Goal: Transaction & Acquisition: Purchase product/service

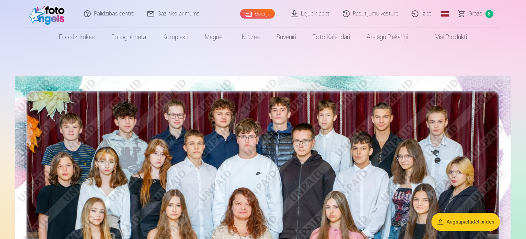
click at [473, 13] on span "Grozs" at bounding box center [476, 14] width 14 height 8
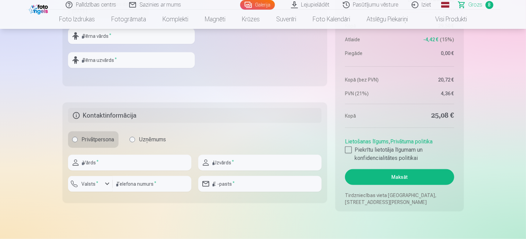
scroll to position [824, 0]
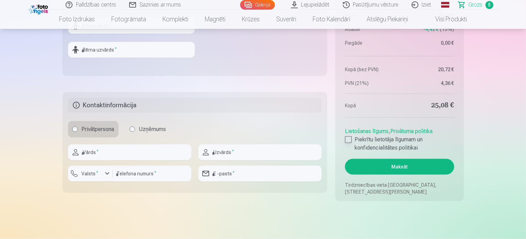
click at [348, 139] on div at bounding box center [348, 139] width 7 height 7
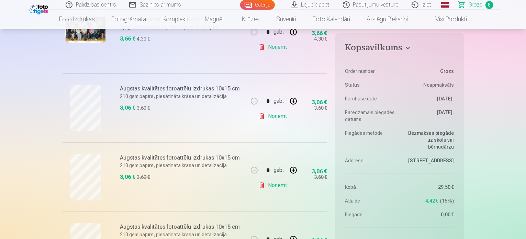
scroll to position [0, 0]
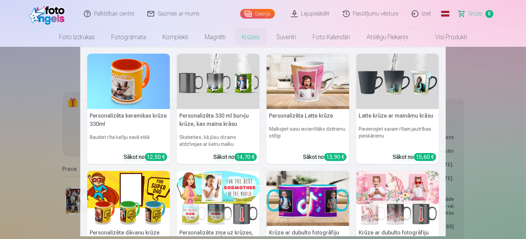
click at [36, 109] on nav "Personalizēta keramikas krūze 330ml Baudiet rīta kafiju savā stilā Sākot no 12,…" at bounding box center [263, 141] width 526 height 189
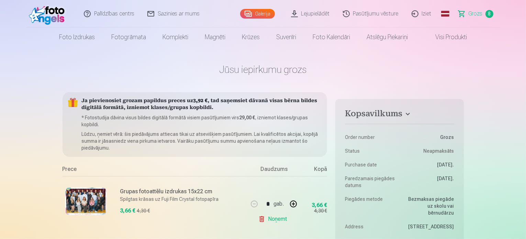
click at [262, 14] on link "Galerija" at bounding box center [257, 14] width 35 height 10
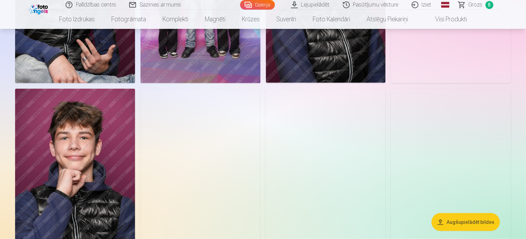
scroll to position [859, 0]
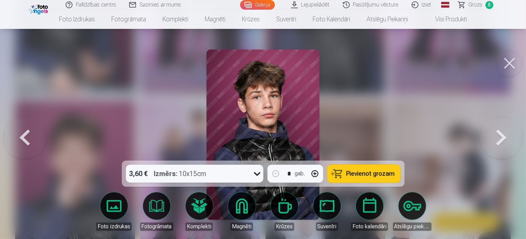
scroll to position [861, 0]
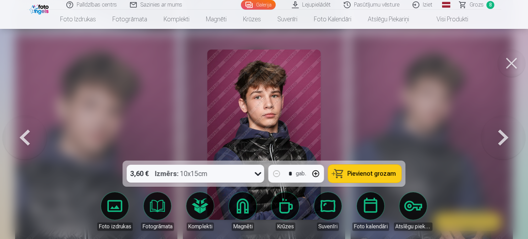
click at [258, 174] on icon at bounding box center [257, 173] width 11 height 11
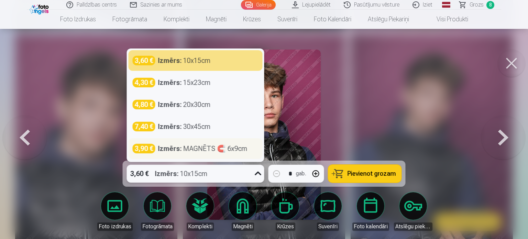
click at [201, 148] on div "Izmērs : MAGNĒTS 🧲 6x9cm" at bounding box center [202, 149] width 89 height 10
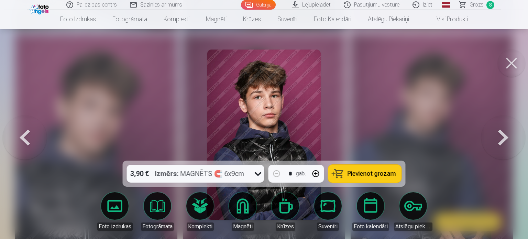
click at [370, 174] on span "Pievienot grozam" at bounding box center [371, 173] width 48 height 6
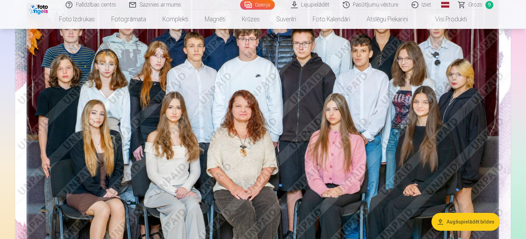
scroll to position [103, 0]
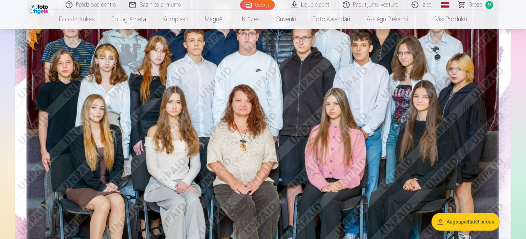
click at [463, 222] on button "Augšupielādēt bildes" at bounding box center [465, 222] width 68 height 18
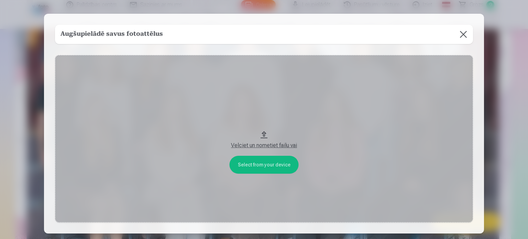
click at [265, 166] on button "Velciet un nometiet failu vai" at bounding box center [264, 138] width 418 height 167
click at [463, 33] on button at bounding box center [462, 34] width 19 height 19
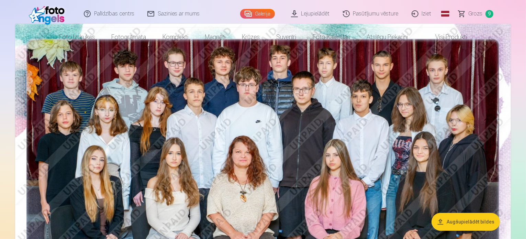
scroll to position [0, 0]
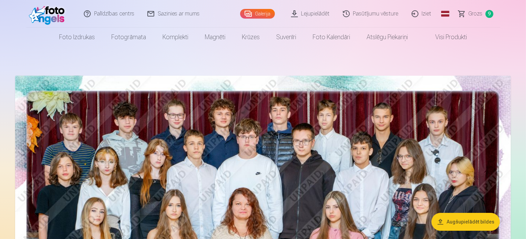
click at [474, 13] on span "Grozs" at bounding box center [476, 14] width 14 height 8
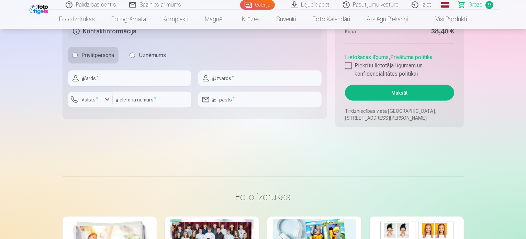
scroll to position [928, 0]
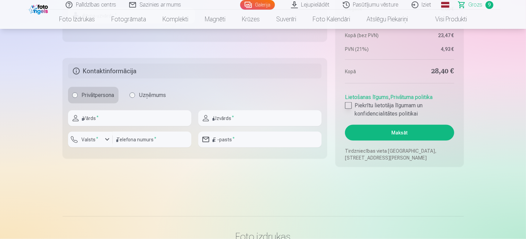
click at [349, 103] on div at bounding box center [348, 105] width 7 height 7
click at [404, 132] on button "Maksāt" at bounding box center [399, 133] width 109 height 16
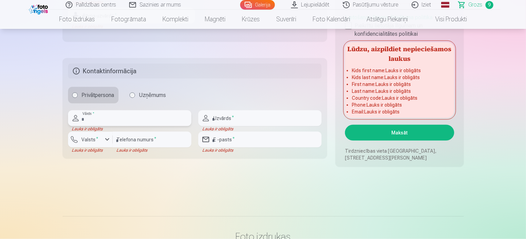
click at [122, 118] on input "text" at bounding box center [129, 118] width 123 height 16
type input "*******"
type input "********"
type input "**********"
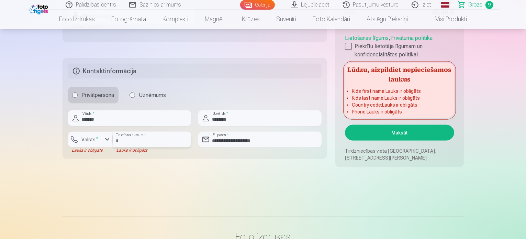
click at [155, 141] on input "number" at bounding box center [152, 140] width 79 height 16
type input "********"
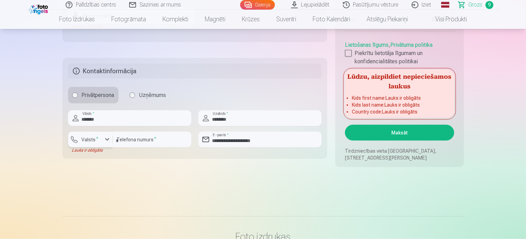
click at [106, 137] on div "button" at bounding box center [107, 139] width 8 height 8
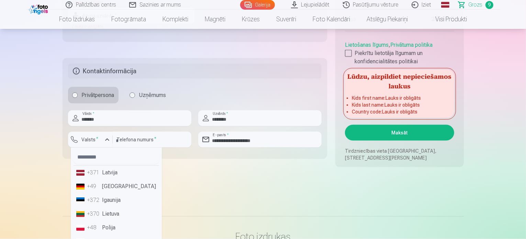
click at [111, 171] on li "+371 Latvija" at bounding box center [117, 173] width 86 height 14
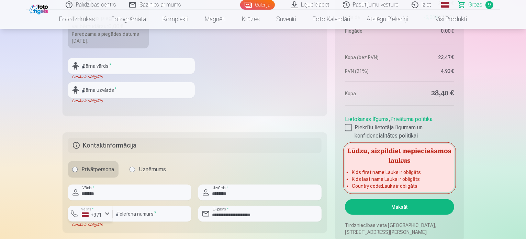
scroll to position [893, 0]
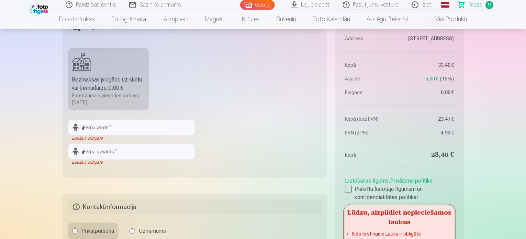
scroll to position [790, 0]
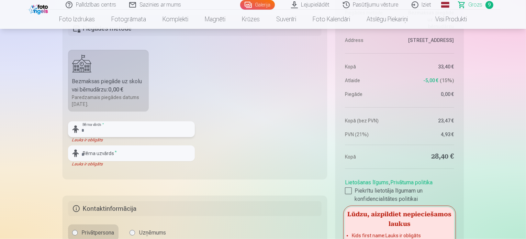
click at [113, 128] on input "text" at bounding box center [131, 129] width 127 height 16
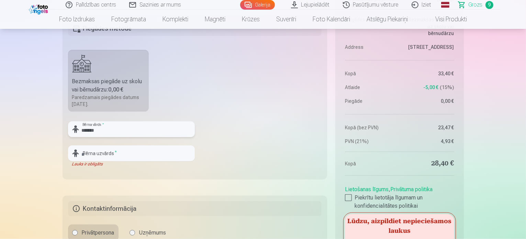
type input "*******"
click at [116, 153] on input "text" at bounding box center [131, 153] width 127 height 16
type input "********"
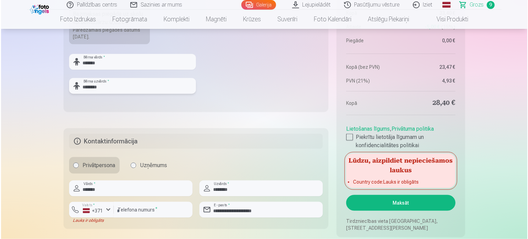
scroll to position [893, 0]
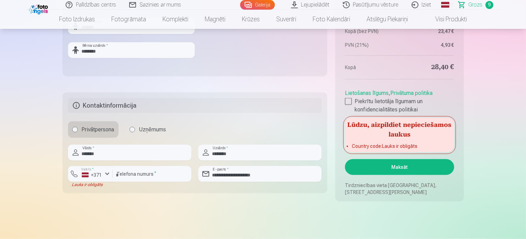
click at [108, 173] on div "button" at bounding box center [107, 174] width 8 height 8
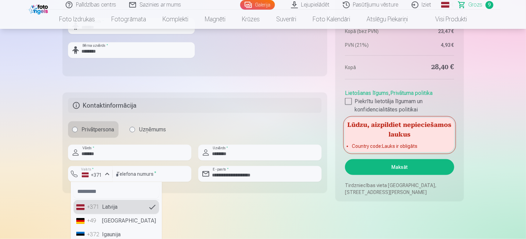
click at [111, 204] on li "+371 Latvija" at bounding box center [117, 207] width 86 height 14
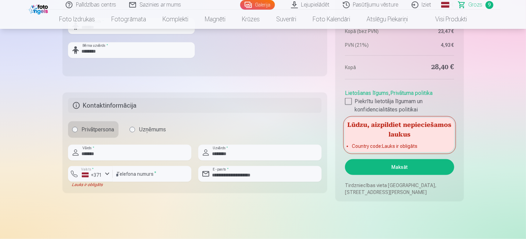
click at [400, 166] on button "Maksāt" at bounding box center [399, 167] width 109 height 16
